Goal: Transaction & Acquisition: Purchase product/service

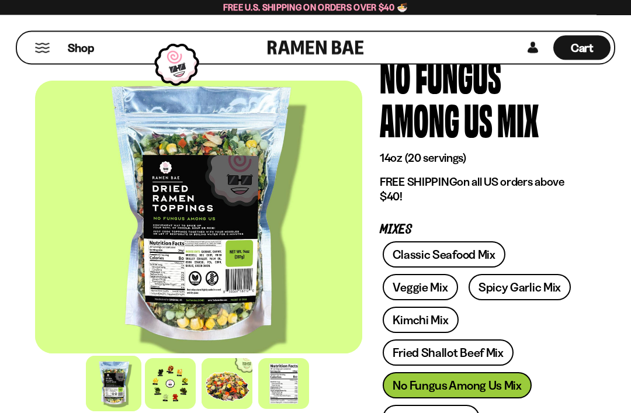
scroll to position [75, 0]
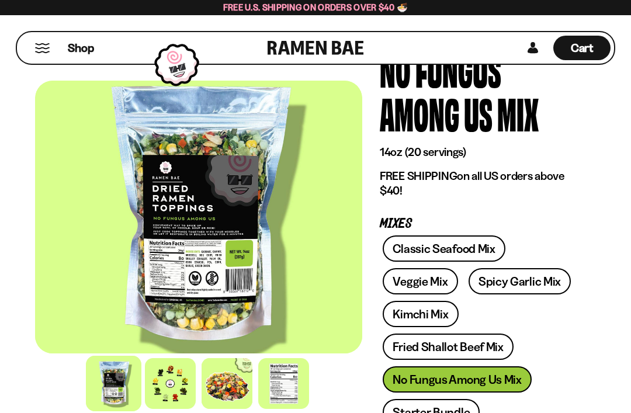
click at [85, 52] on span "Shop" at bounding box center [81, 48] width 26 height 16
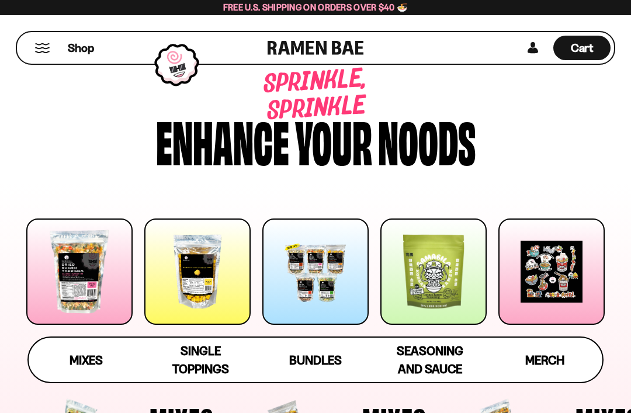
click at [318, 283] on div at bounding box center [315, 271] width 106 height 106
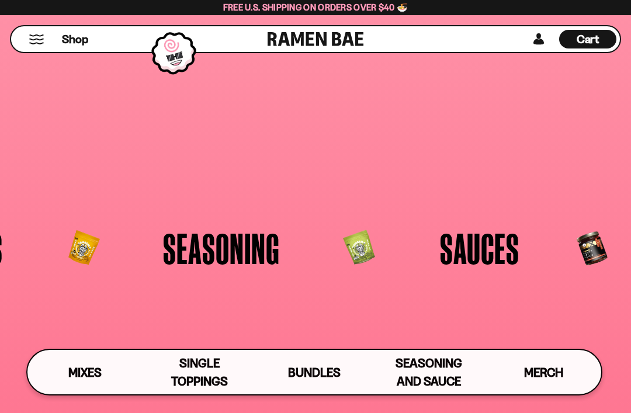
scroll to position [1934, 0]
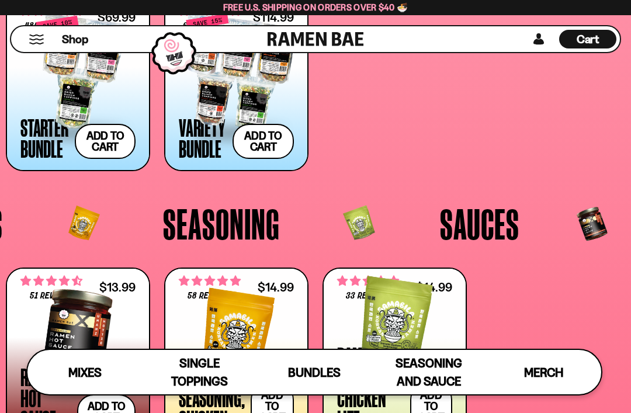
click at [105, 141] on button "Add to cart Add — Regular price $69.99 Regular price $77.97 USD Sale price $69.…" at bounding box center [105, 141] width 61 height 35
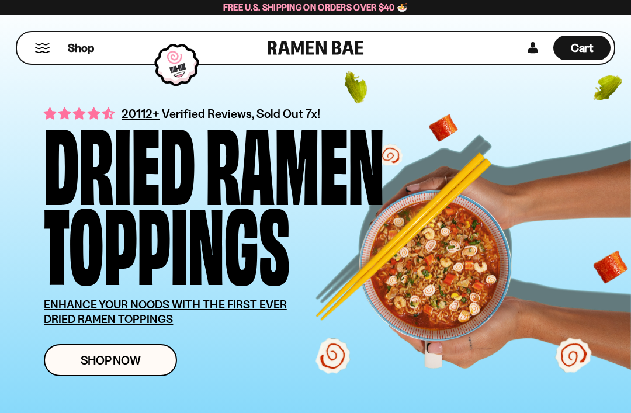
click at [119, 363] on span "Shop Now" at bounding box center [111, 360] width 60 height 12
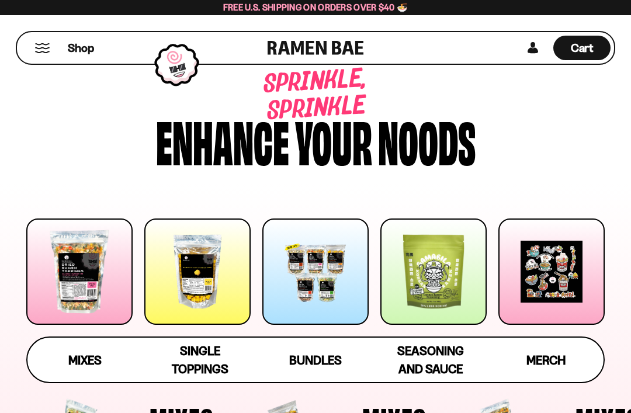
click at [325, 290] on div at bounding box center [315, 271] width 106 height 106
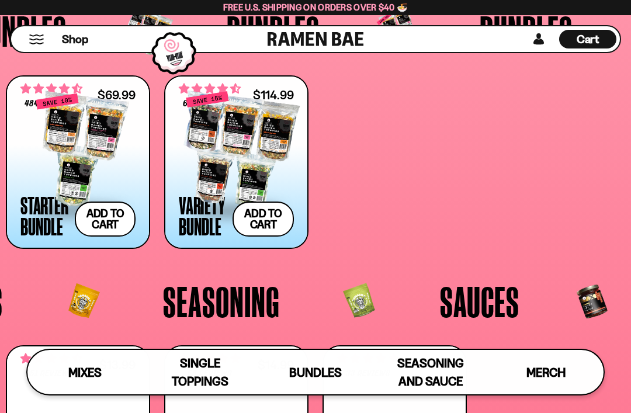
scroll to position [1934, 0]
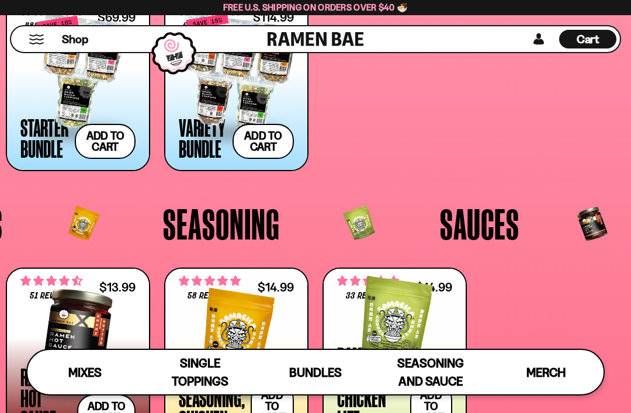
click at [106, 144] on button "Add to cart Add — Regular price $69.99 Regular price $77.97 USD Sale price $69.…" at bounding box center [105, 141] width 61 height 35
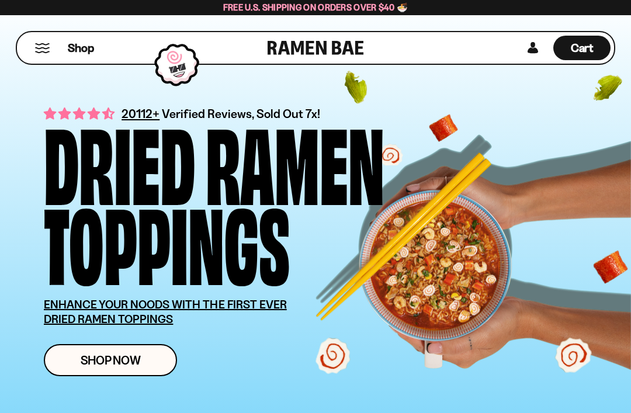
click at [126, 360] on span "Shop Now" at bounding box center [111, 360] width 60 height 12
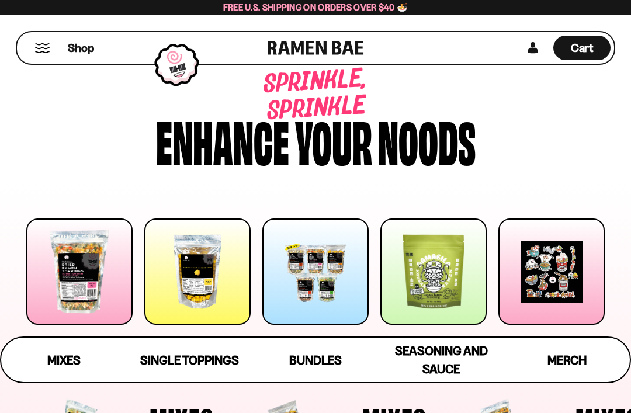
click at [313, 293] on div at bounding box center [315, 271] width 106 height 106
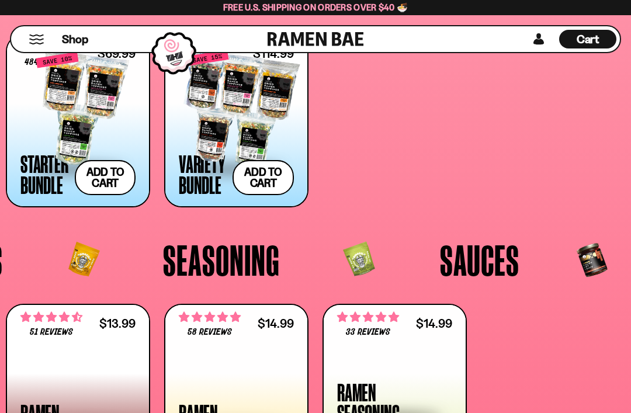
scroll to position [1934, 0]
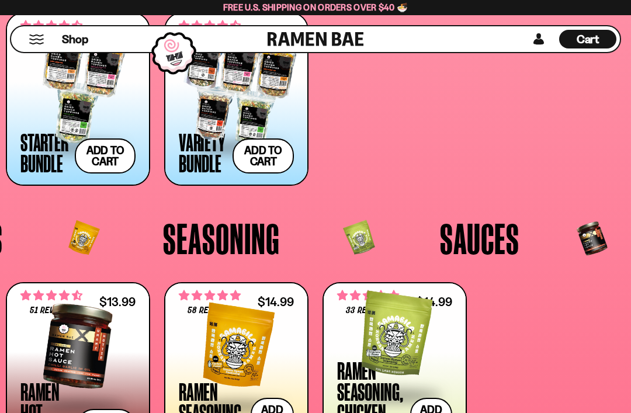
click at [105, 159] on button "Add to cart Add — Regular price $69.99 Regular price $77.97 USD Sale price $69.…" at bounding box center [105, 155] width 61 height 35
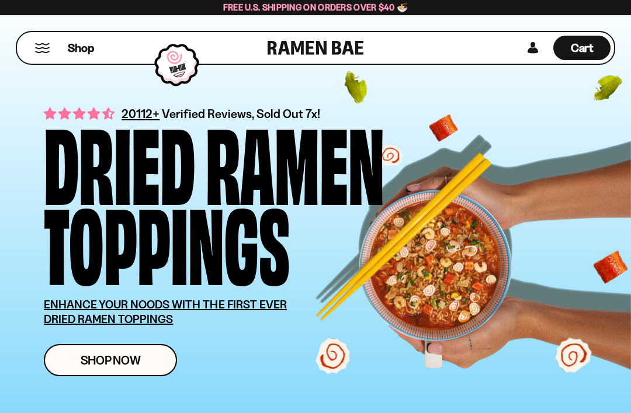
click at [118, 359] on span "Shop Now" at bounding box center [111, 360] width 60 height 12
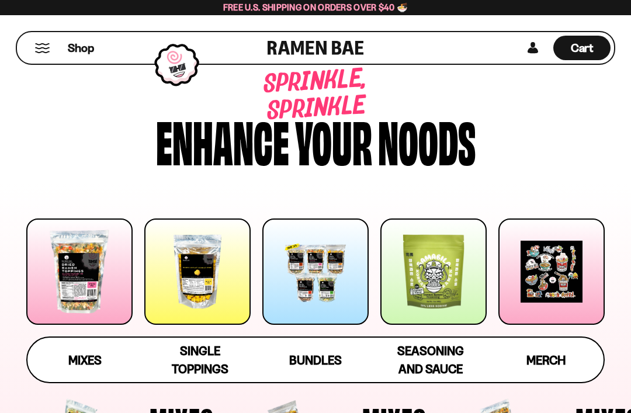
click at [318, 286] on div at bounding box center [315, 271] width 106 height 106
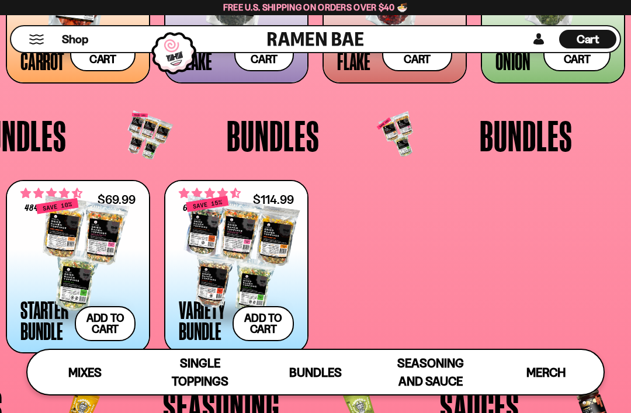
scroll to position [1934, 0]
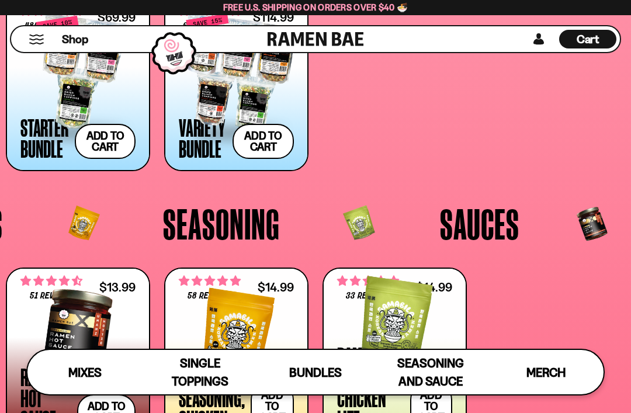
click at [101, 142] on button "Add to cart Add — Regular price $69.99 Regular price $77.97 USD Sale price $69.…" at bounding box center [105, 141] width 61 height 35
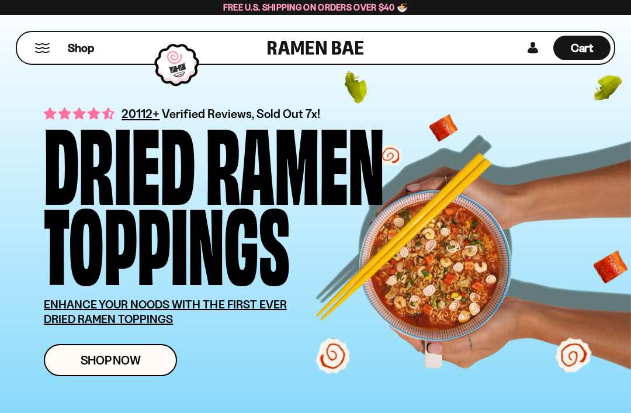
click at [109, 366] on span "Shop Now" at bounding box center [111, 360] width 60 height 12
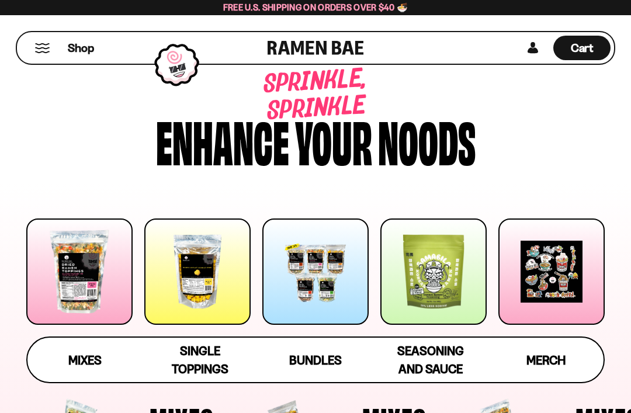
click at [310, 289] on div at bounding box center [315, 271] width 106 height 106
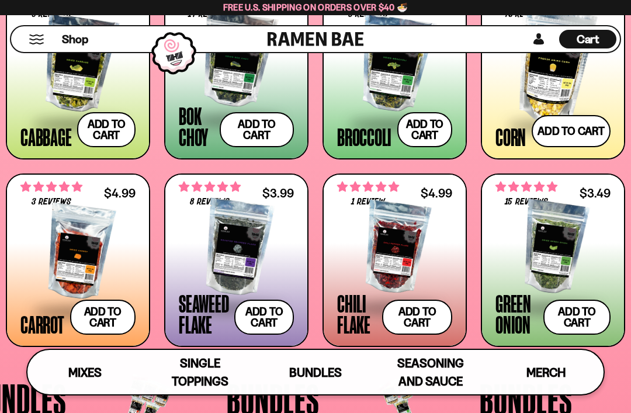
scroll to position [1934, 0]
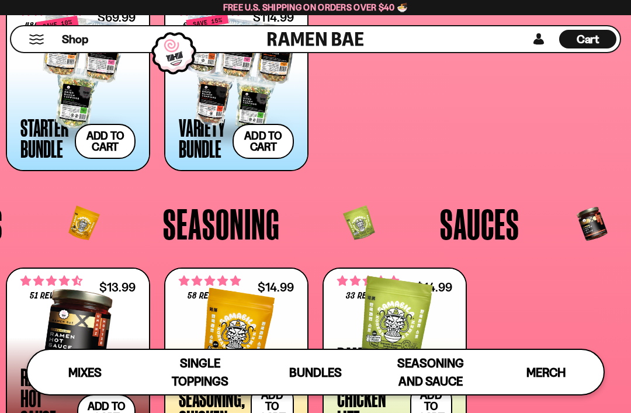
click at [128, 135] on button "Add to cart Add — Regular price $69.99 Regular price $77.97 USD Sale price $69.…" at bounding box center [105, 141] width 61 height 35
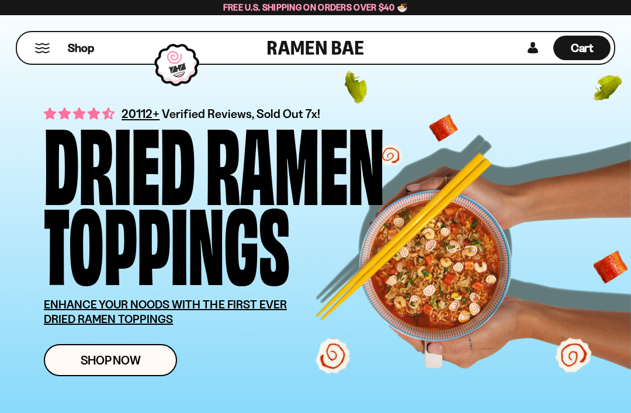
click at [114, 361] on span "Shop Now" at bounding box center [111, 360] width 60 height 12
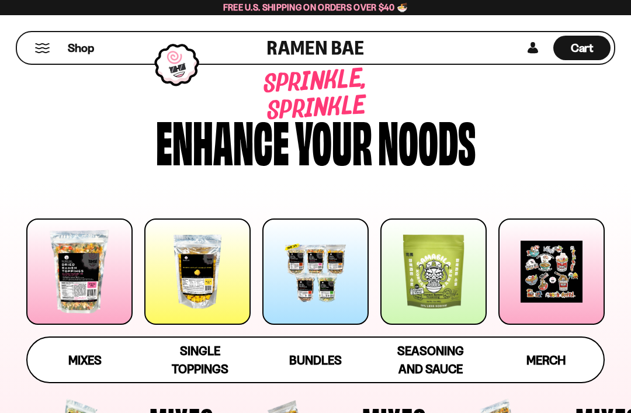
click at [307, 282] on div at bounding box center [315, 271] width 106 height 106
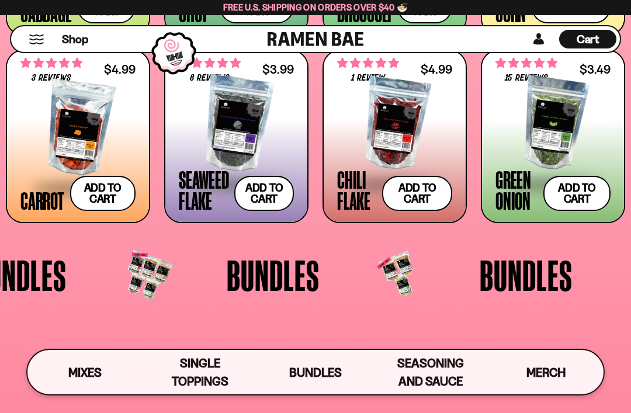
scroll to position [1934, 0]
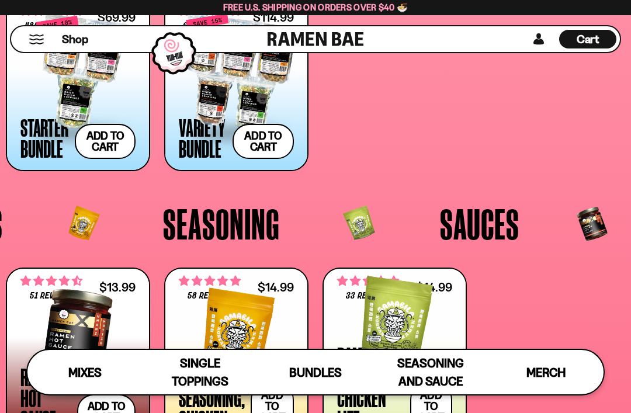
click at [110, 137] on button "Add to cart Add — Regular price $69.99 Regular price $77.97 USD Sale price $69.…" at bounding box center [105, 141] width 61 height 35
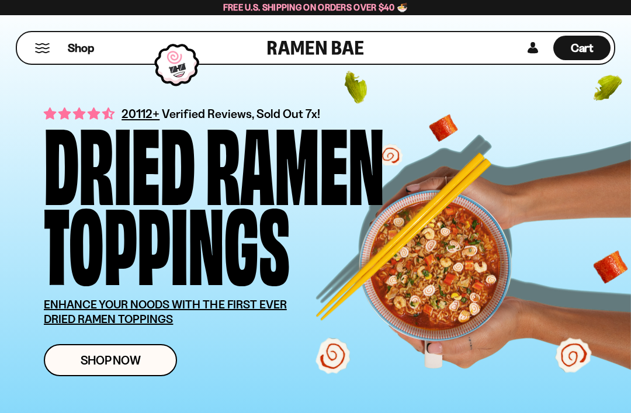
click at [109, 362] on span "Shop Now" at bounding box center [111, 360] width 60 height 12
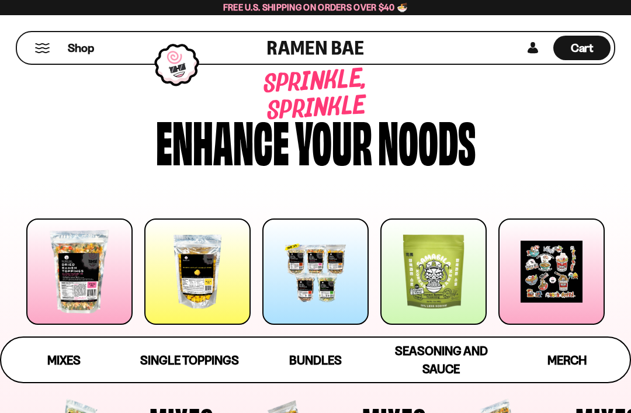
click at [317, 284] on div at bounding box center [315, 271] width 106 height 106
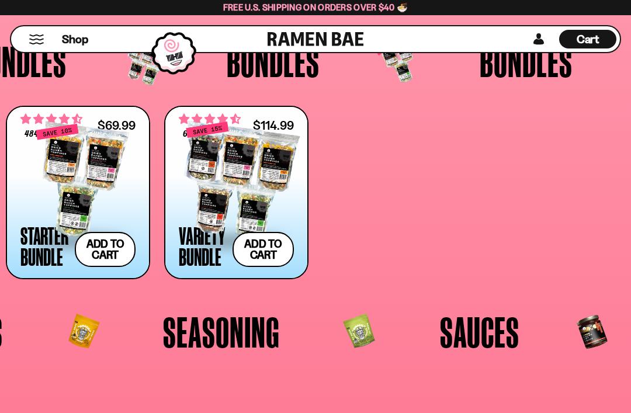
scroll to position [1934, 0]
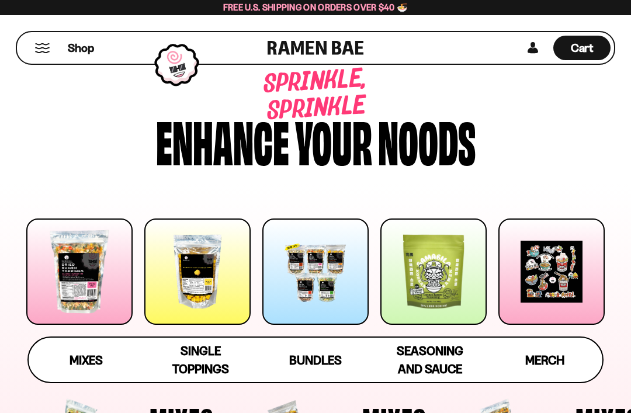
click at [323, 272] on div at bounding box center [315, 271] width 106 height 106
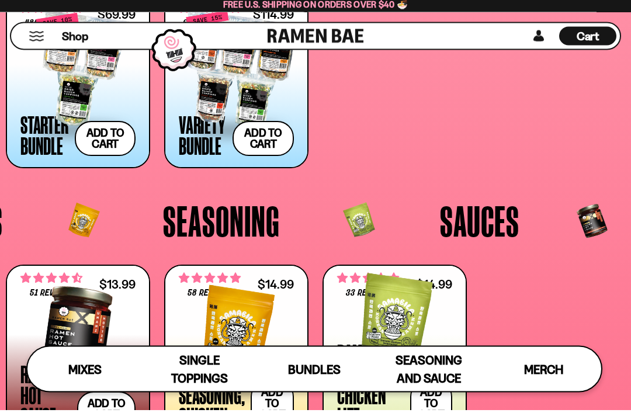
scroll to position [1936, 0]
